Goal: Download file/media

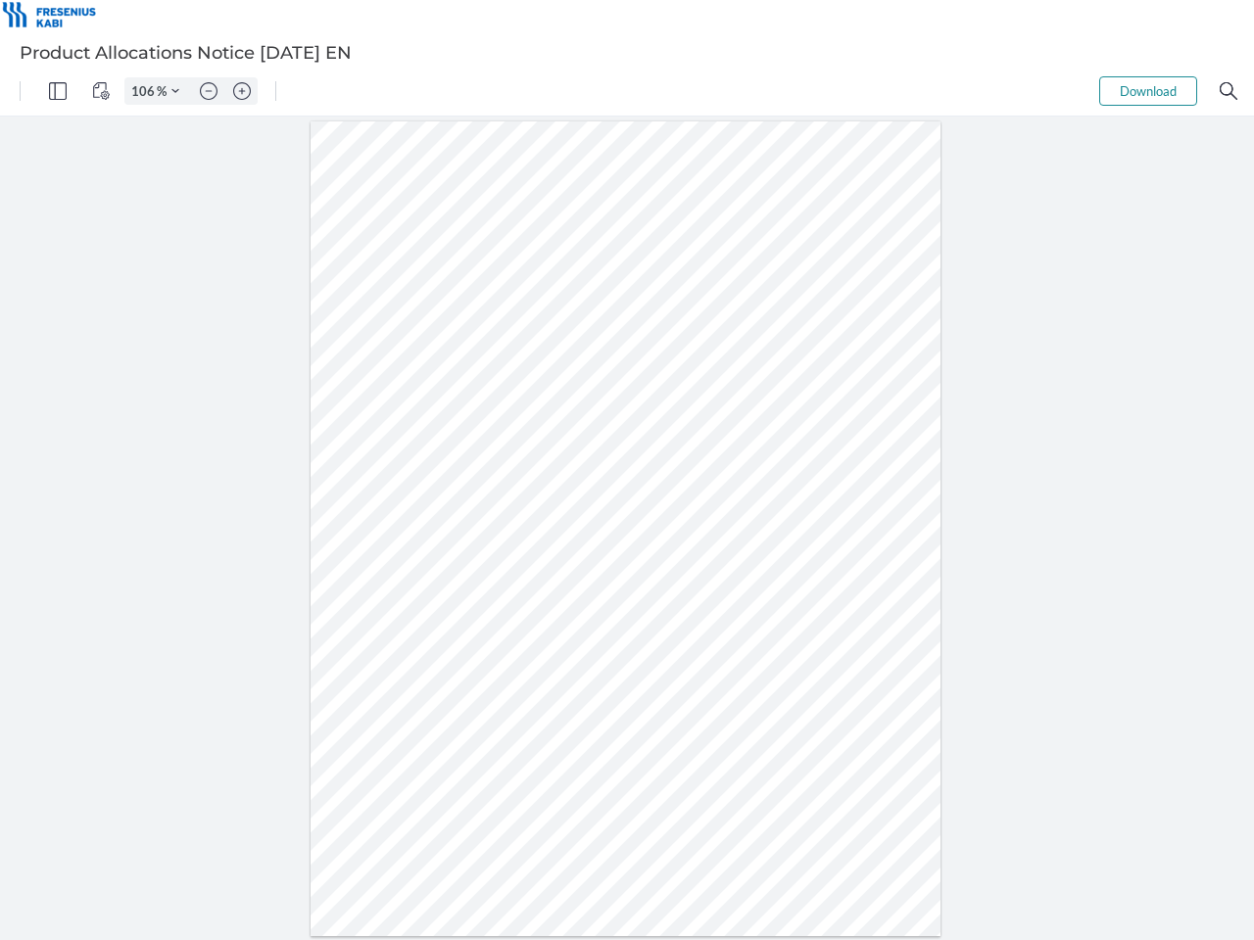
click at [58, 91] on img "Panel" at bounding box center [58, 91] width 18 height 18
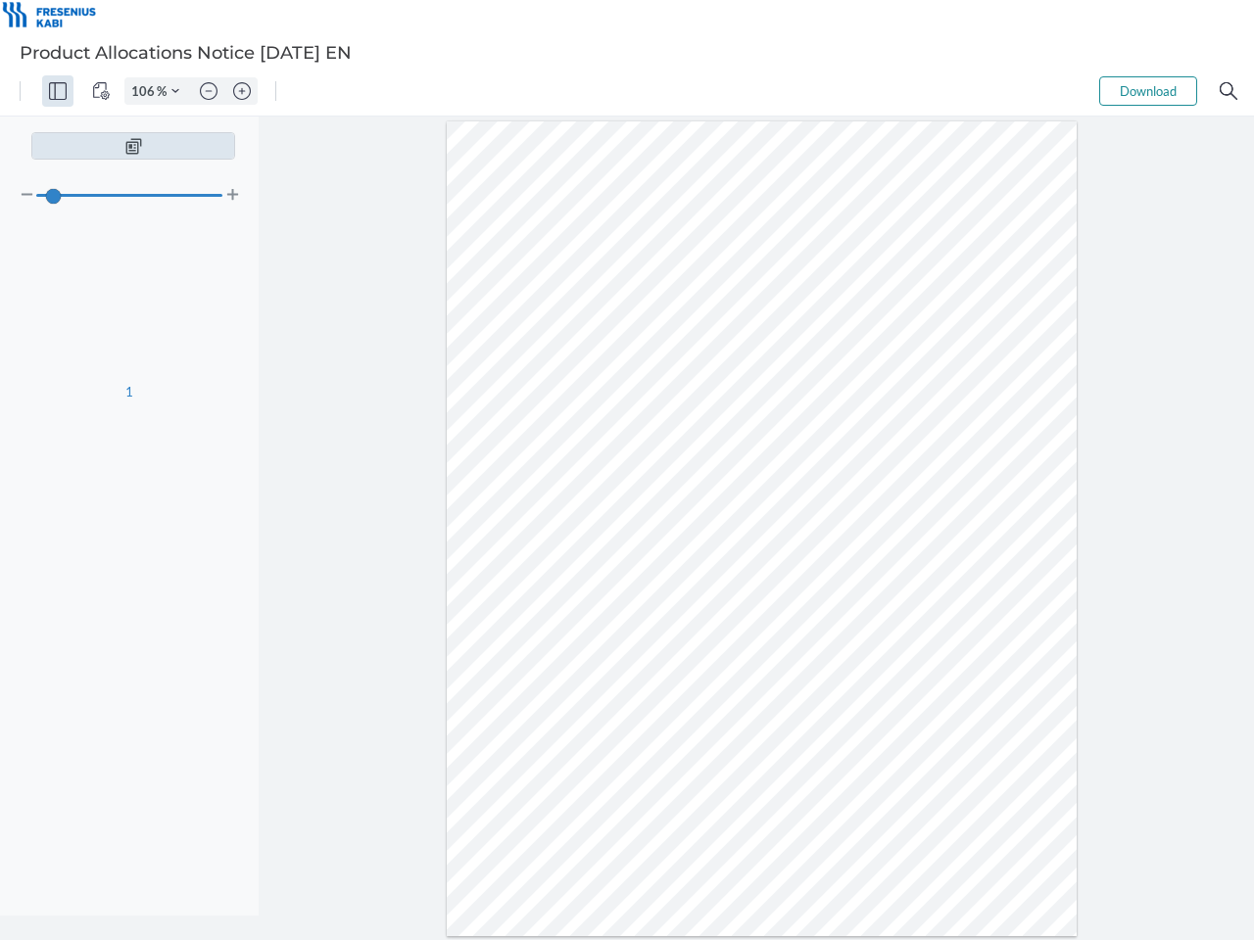
click at [101, 91] on img "View Controls" at bounding box center [101, 91] width 18 height 18
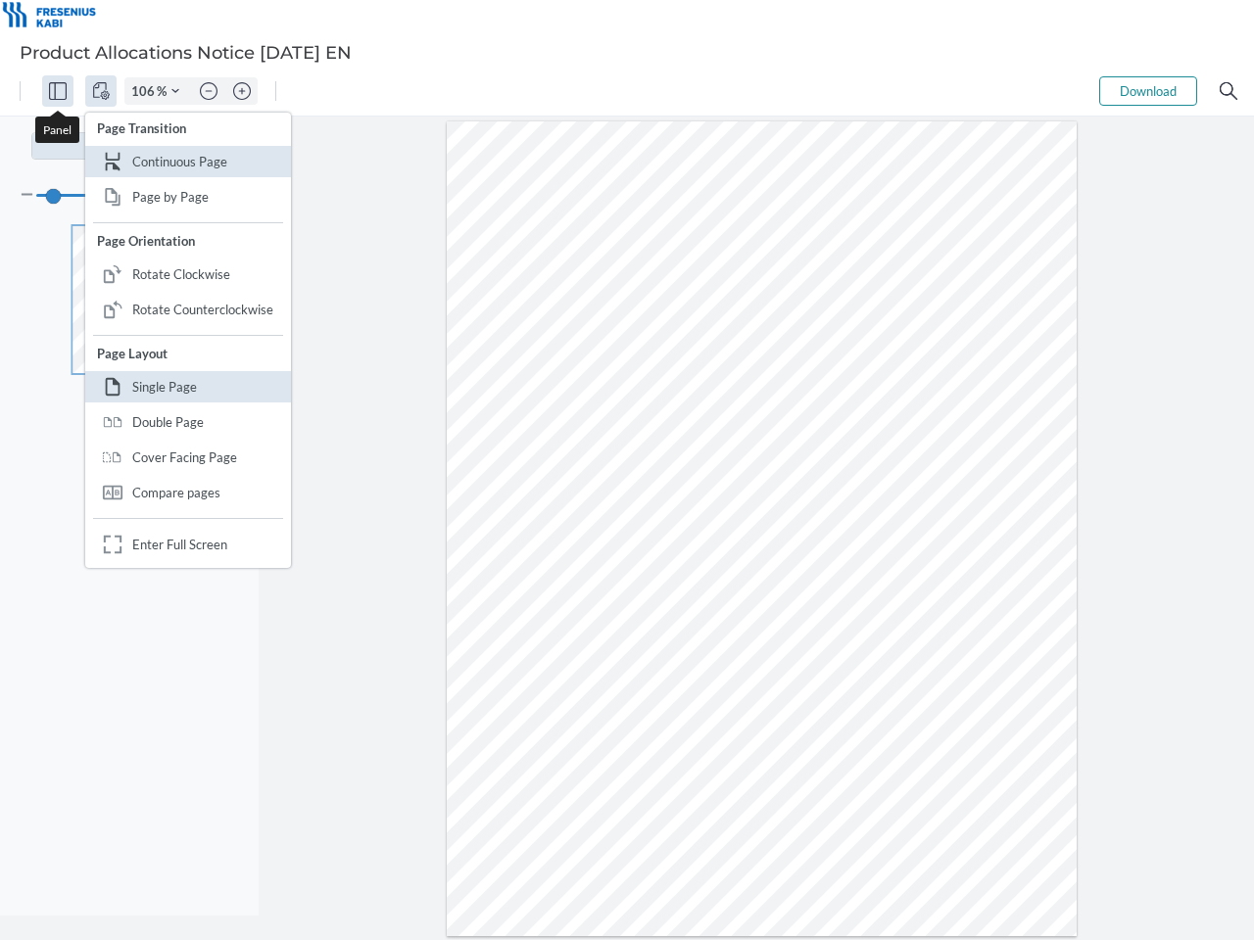
click at [146, 91] on input "106" at bounding box center [140, 91] width 31 height 18
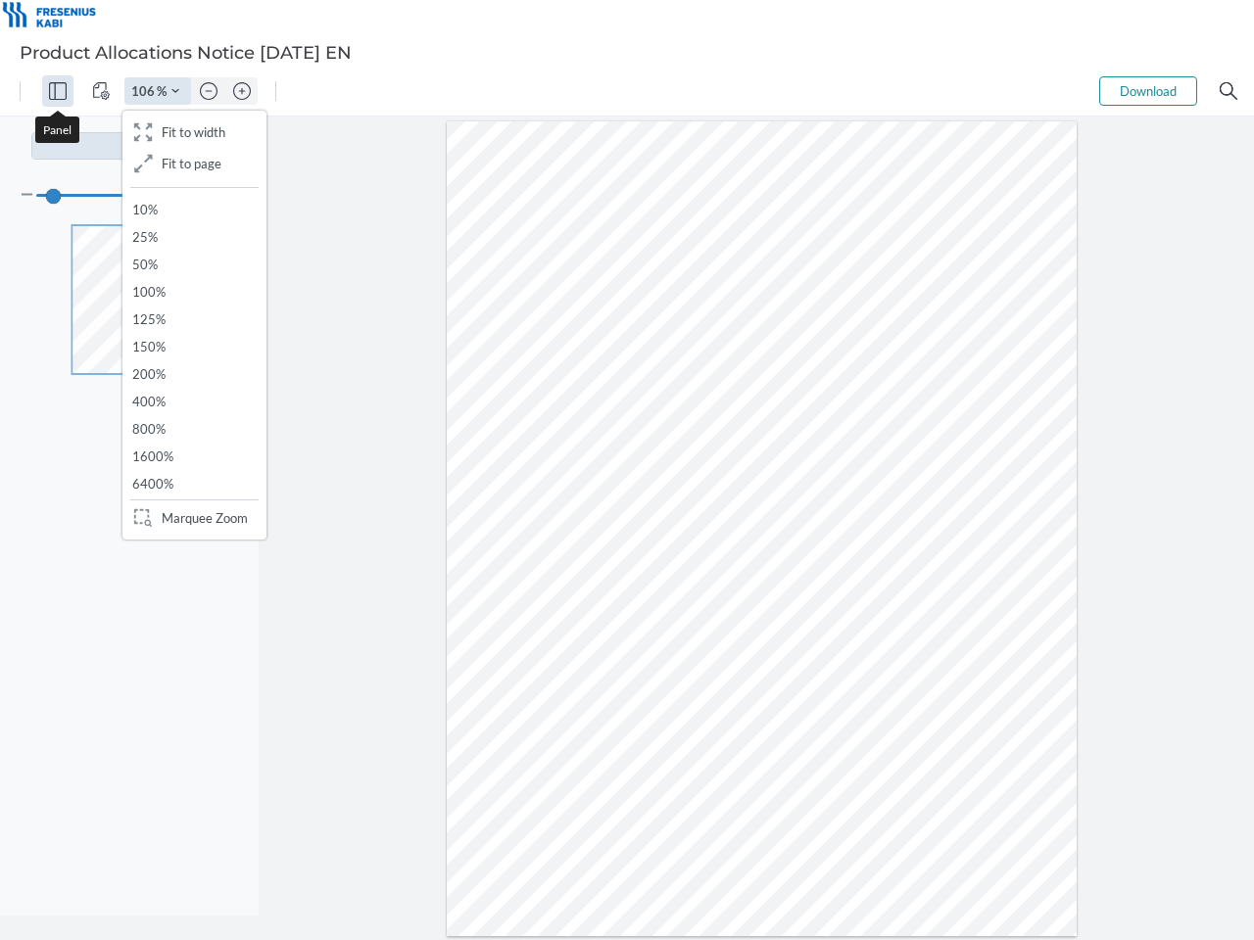
click at [175, 91] on img "Zoom Controls" at bounding box center [175, 91] width 8 height 8
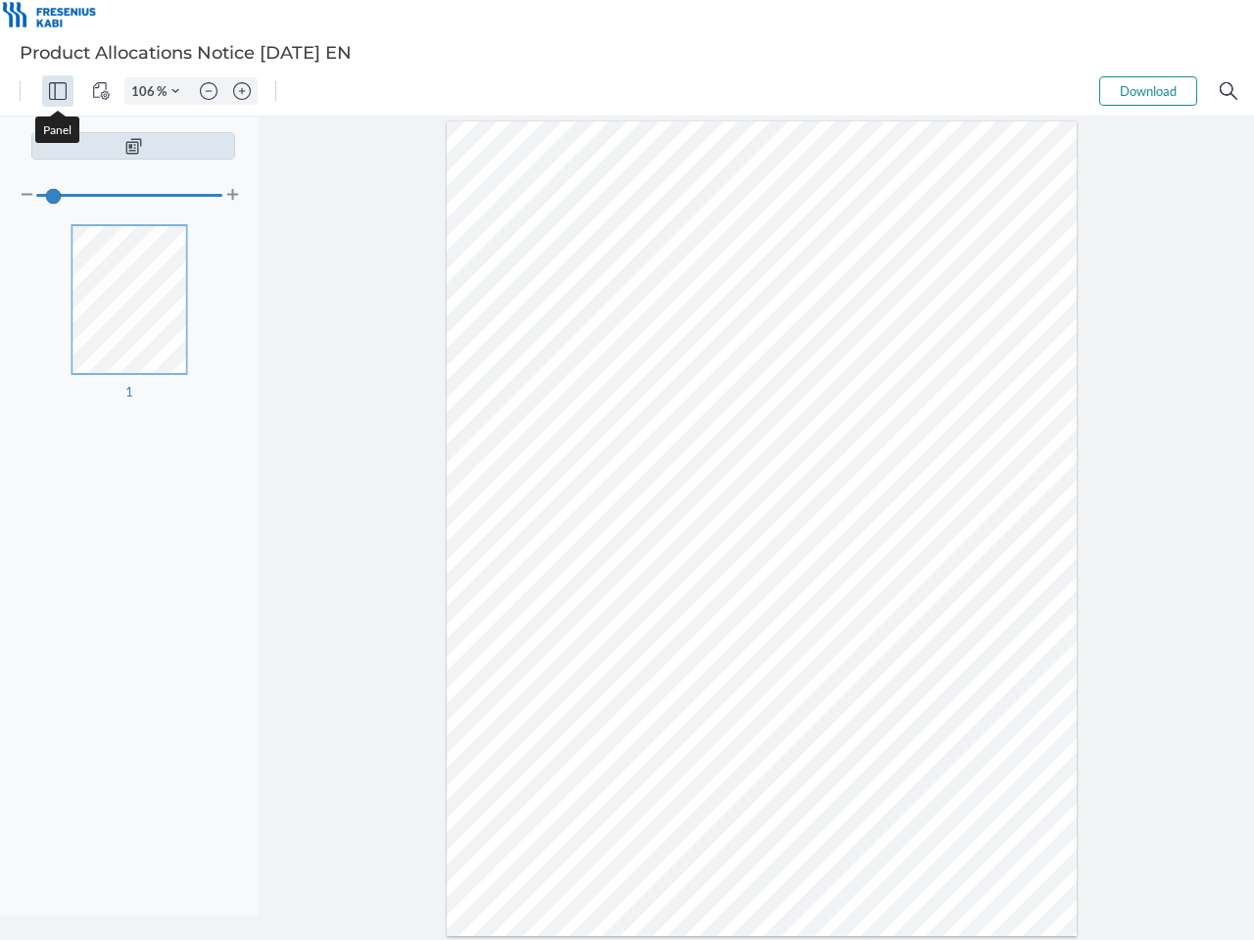
click at [209, 91] on img "Zoom out" at bounding box center [209, 91] width 18 height 18
click at [242, 91] on img "Zoom in" at bounding box center [242, 91] width 18 height 18
type input "106"
click at [1148, 91] on button "Download" at bounding box center [1148, 90] width 98 height 29
click at [1228, 91] on img "Search" at bounding box center [1228, 91] width 18 height 18
